Goal: Task Accomplishment & Management: Complete application form

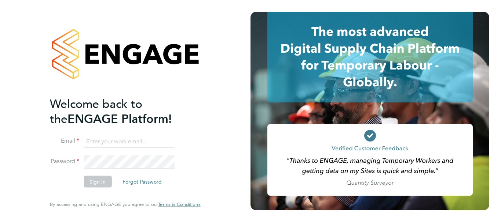
type input "[PERSON_NAME][EMAIL_ADDRESS][PERSON_NAME][DOMAIN_NAME]"
drag, startPoint x: 102, startPoint y: 180, endPoint x: 116, endPoint y: 172, distance: 15.9
click at [102, 180] on button "Sign In" at bounding box center [98, 182] width 28 height 12
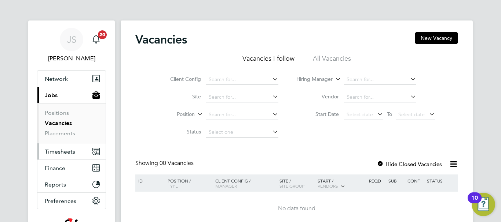
click at [63, 151] on span "Timesheets" at bounding box center [60, 151] width 30 height 7
click at [69, 154] on span "Timesheets" at bounding box center [60, 151] width 30 height 7
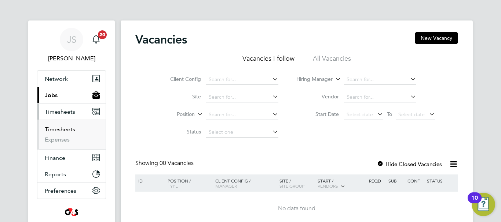
click at [59, 127] on link "Timesheets" at bounding box center [60, 129] width 30 height 7
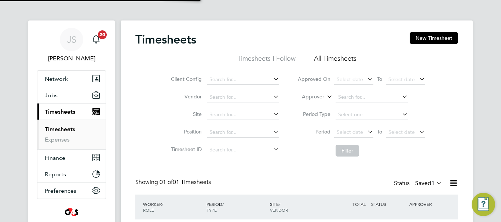
scroll to position [19, 64]
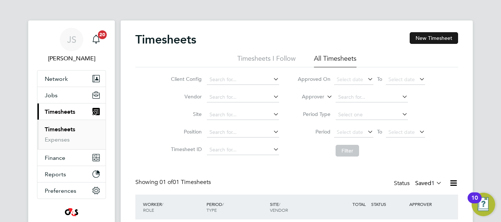
click at [422, 38] on button "New Timesheet" at bounding box center [433, 38] width 48 height 12
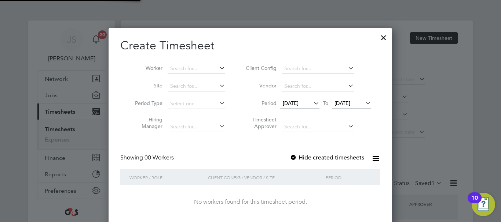
scroll to position [207, 284]
click at [184, 69] on input at bounding box center [196, 69] width 58 height 10
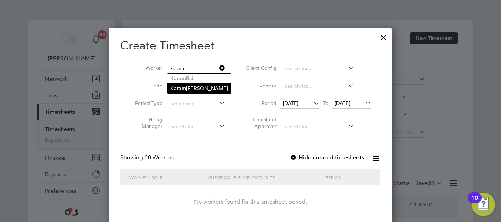
click at [208, 89] on li "Karam git Randhawa" at bounding box center [199, 89] width 64 height 10
type input "Karamgit Randhawa"
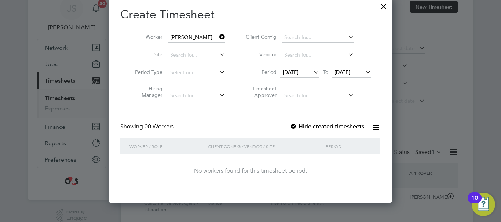
scroll to position [0, 0]
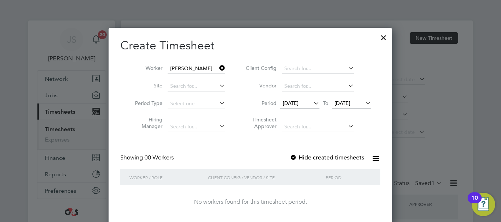
click at [310, 100] on span "17 Sep 2025" at bounding box center [299, 104] width 39 height 10
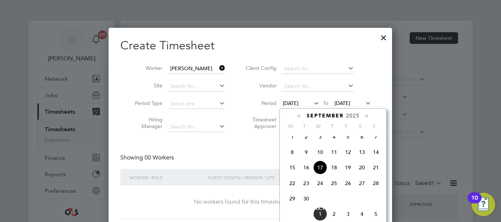
click at [292, 190] on span "22" at bounding box center [292, 184] width 14 height 14
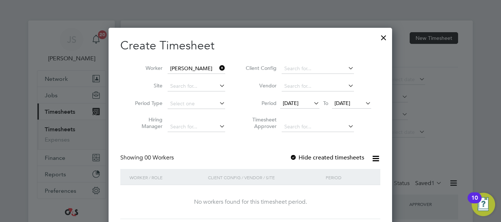
scroll to position [55, 0]
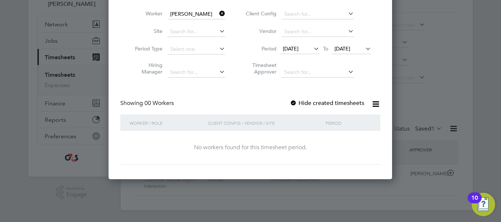
click at [299, 105] on label "Hide created timesheets" at bounding box center [326, 103] width 74 height 7
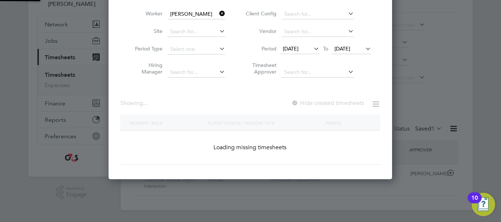
scroll to position [204, 287]
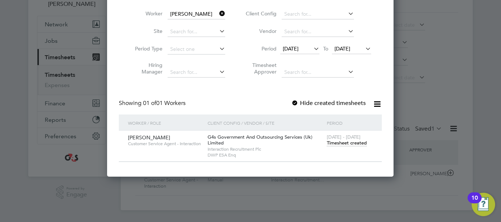
click at [337, 144] on span "Timesheet created" at bounding box center [346, 143] width 40 height 7
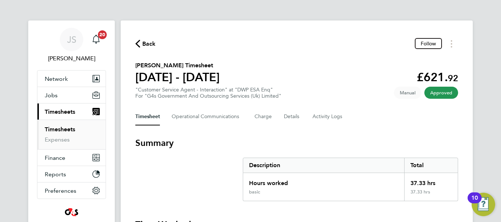
click at [144, 45] on span "Back" at bounding box center [149, 44] width 14 height 9
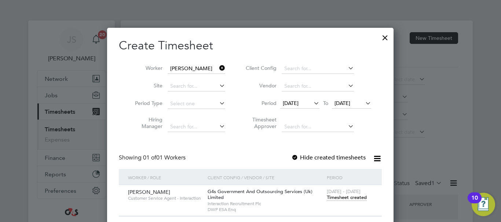
click at [283, 100] on span "22 Sep 2025" at bounding box center [290, 103] width 16 height 7
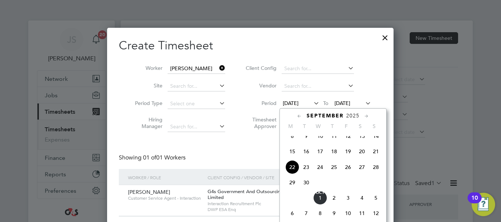
click at [293, 189] on span "29" at bounding box center [292, 183] width 14 height 14
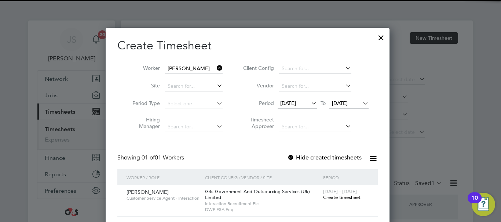
click at [324, 143] on div "Create Timesheet Worker Karamgit Randhawa Site Period Type Hiring Manager Clien…" at bounding box center [247, 127] width 260 height 179
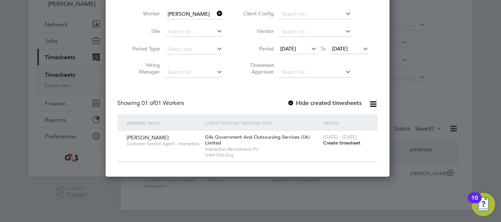
click at [348, 145] on span "Create timesheet" at bounding box center [341, 143] width 37 height 6
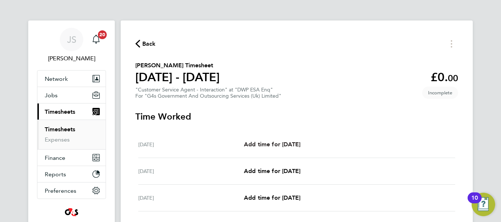
click at [290, 146] on span "Add time for Mon 29 Sep" at bounding box center [272, 144] width 56 height 7
select select "30"
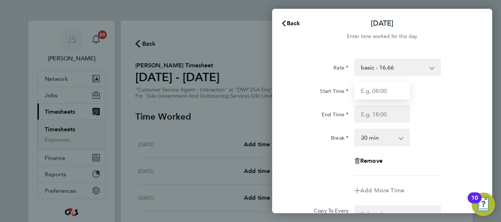
click at [396, 88] on input "Start Time" at bounding box center [382, 91] width 56 height 18
type input "07:45"
click at [430, 64] on select "basic - 16.66 Annual Leave System Issue Paid - 16.66 x1.5 - 24.73 Bank Holiday …" at bounding box center [393, 67] width 76 height 16
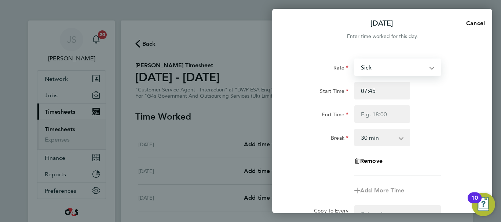
select select "30"
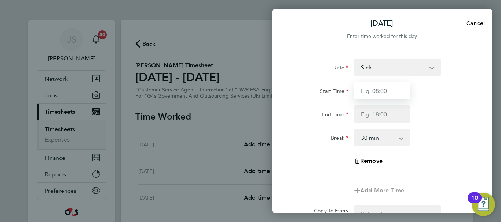
click at [384, 88] on input "Start Time" at bounding box center [382, 91] width 56 height 18
type input "07:45"
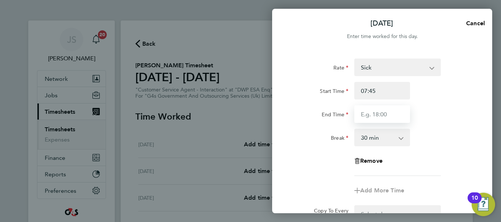
click at [387, 114] on input "End Time" at bounding box center [382, 115] width 56 height 18
type input "17:00"
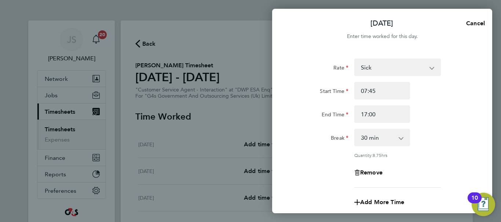
click at [444, 121] on div "End Time 17:00" at bounding box center [381, 115] width 185 height 18
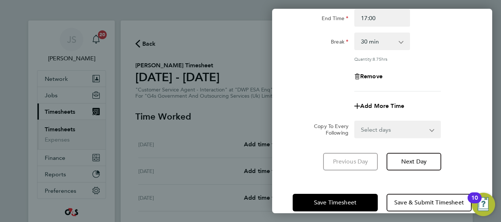
scroll to position [108, 0]
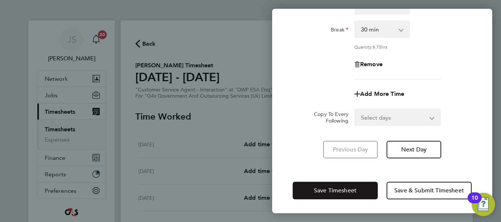
click at [341, 187] on span "Save Timesheet" at bounding box center [335, 190] width 43 height 7
